Goal: Navigation & Orientation: Find specific page/section

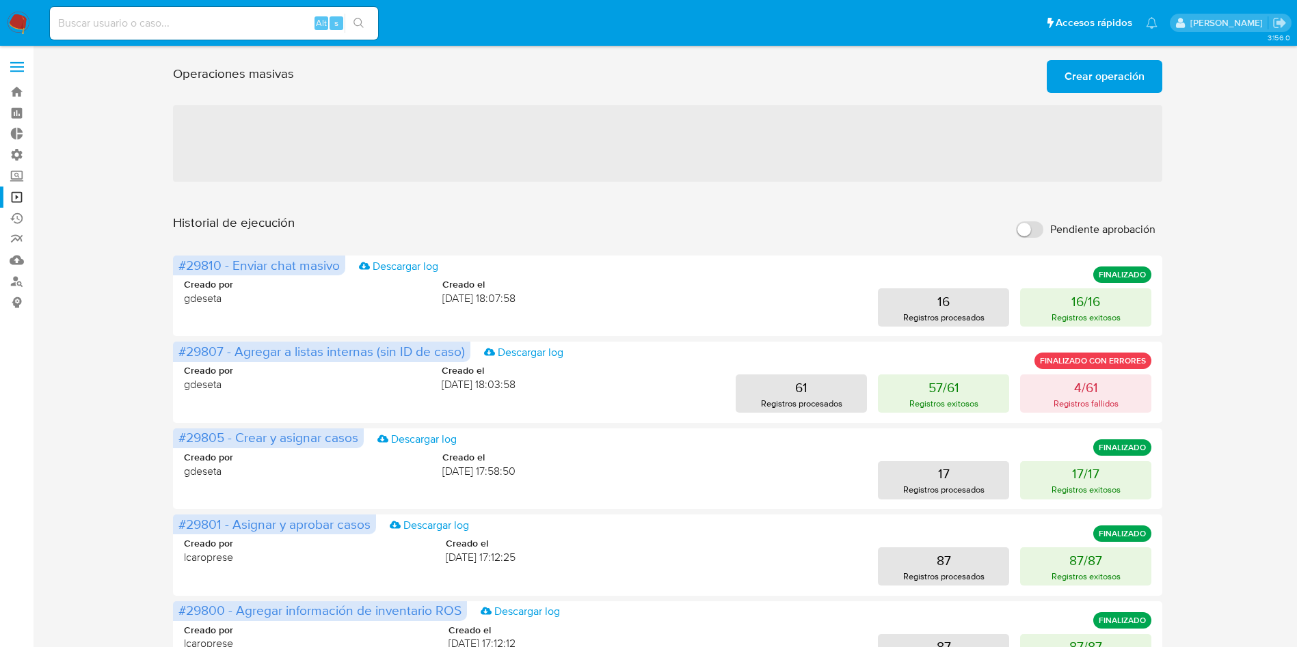
click at [484, 220] on div "Historial de ejecución Pendiente aprobación" at bounding box center [667, 230] width 989 height 30
click at [1209, 165] on div "Operaciones masivas Crear operación Sólo puede haber hasta un máximo de 5 opera…" at bounding box center [667, 606] width 1237 height 1103
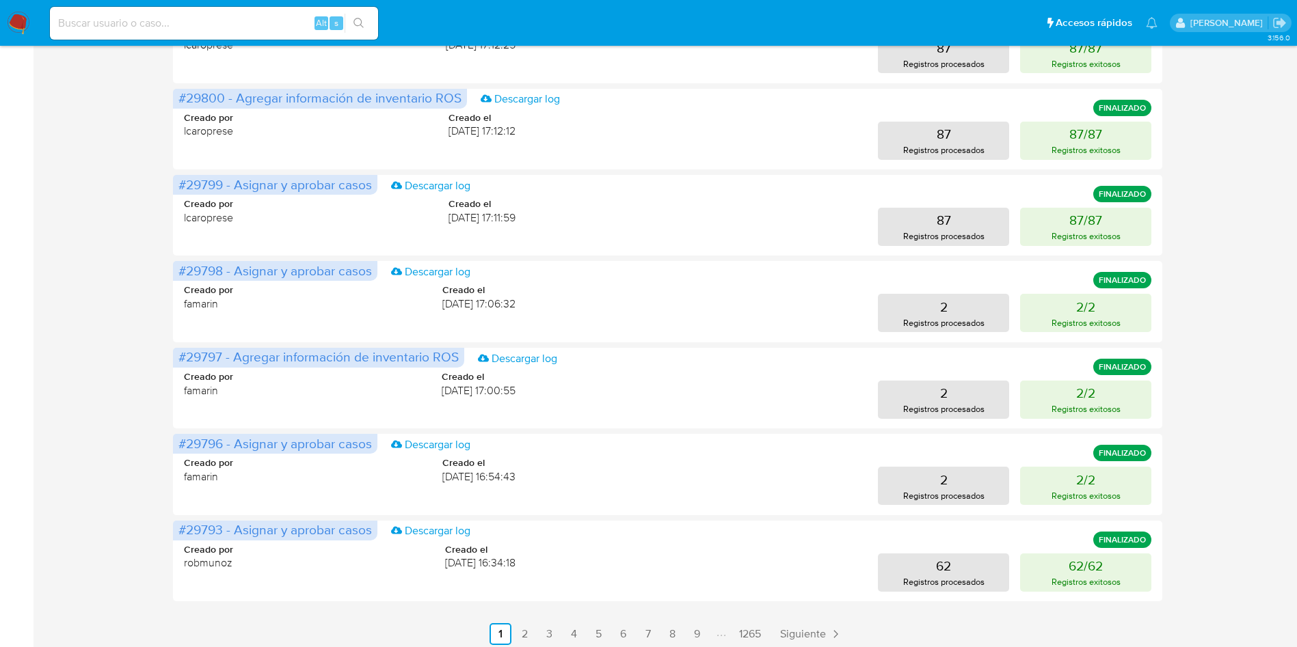
scroll to position [520, 0]
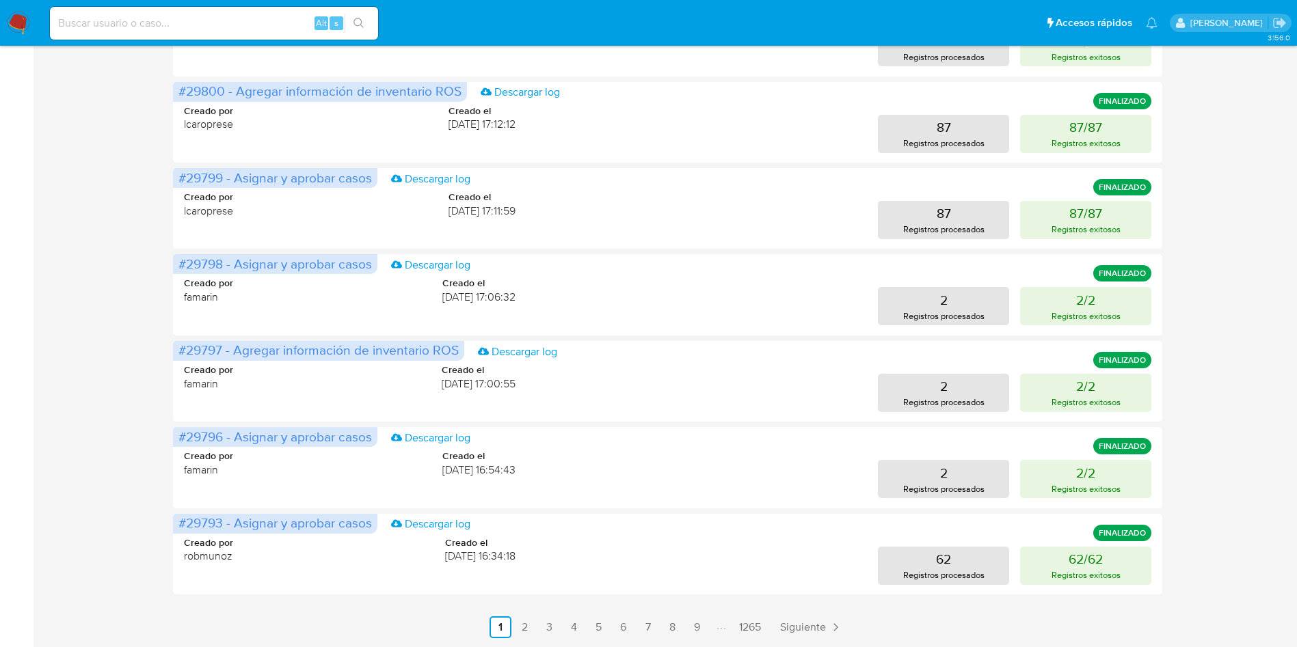
click at [1224, 546] on div "Operaciones masivas Crear operación Sólo puede haber hasta un máximo de 5 opera…" at bounding box center [667, 86] width 1237 height 1103
click at [830, 626] on icon "Paginación" at bounding box center [836, 628] width 14 height 14
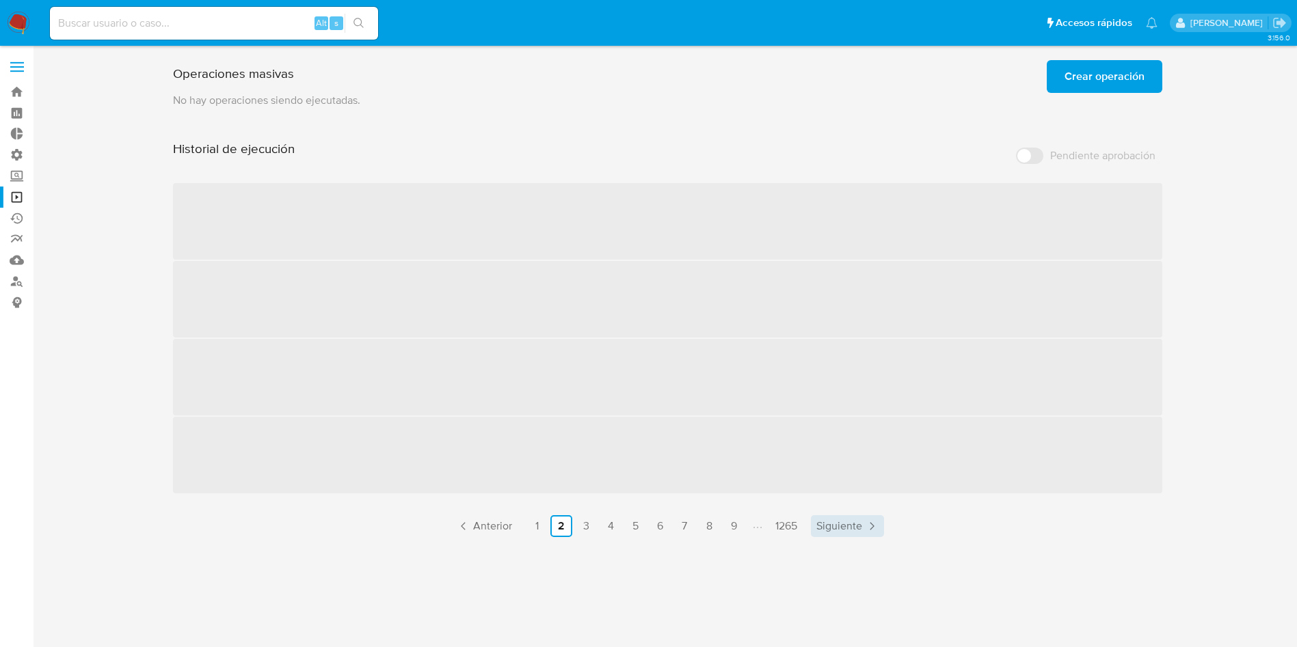
scroll to position [0, 0]
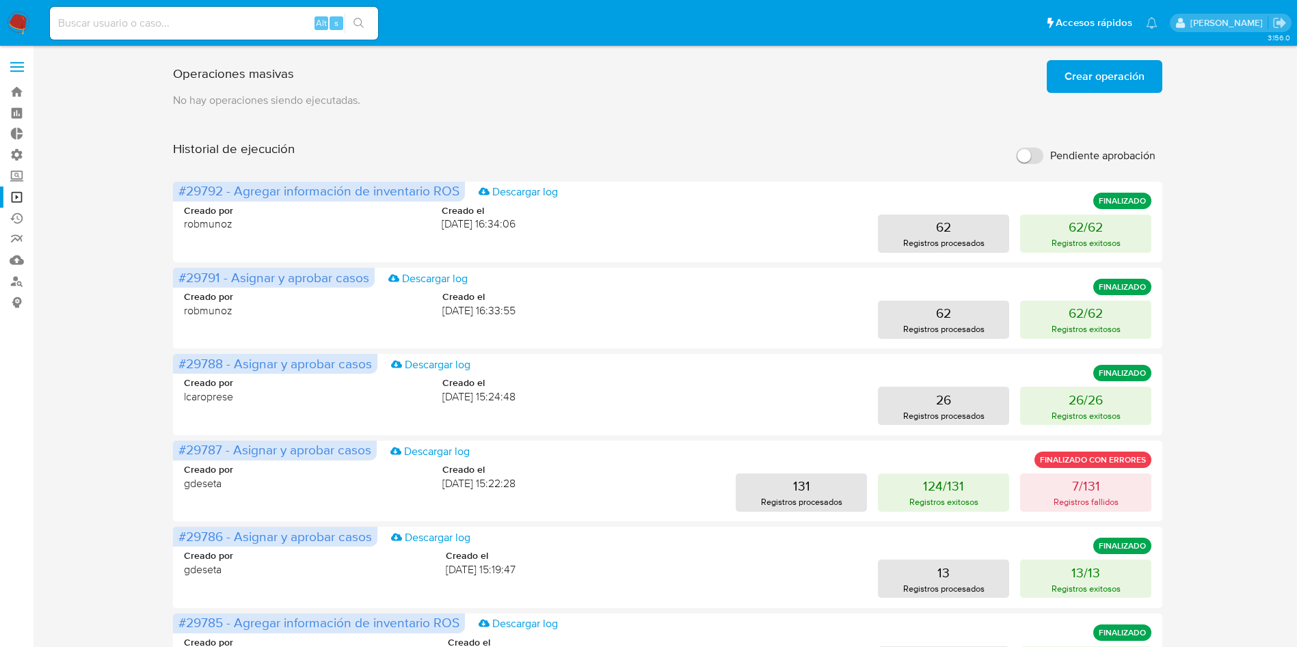
click at [18, 26] on img at bounding box center [18, 23] width 23 height 23
